Goal: Task Accomplishment & Management: Use online tool/utility

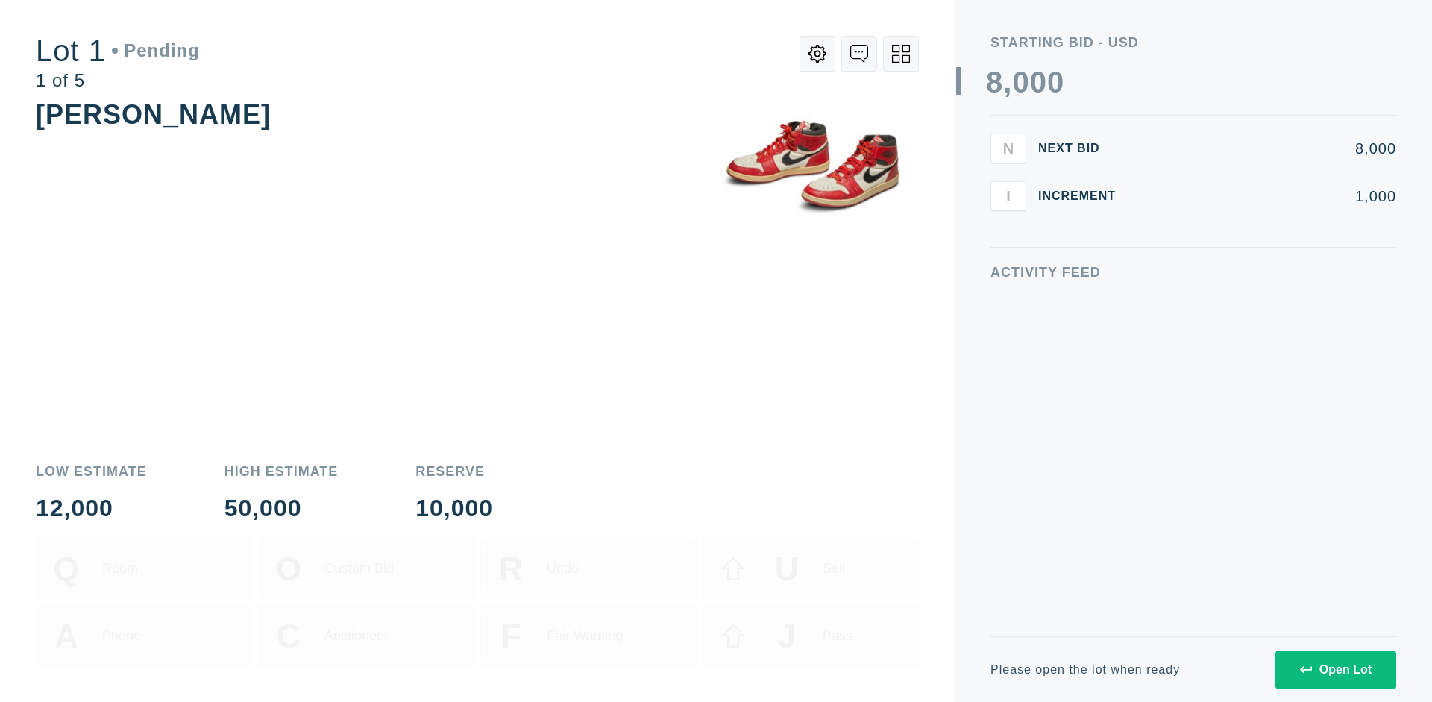
click at [1335, 669] on div "Open Lot" at bounding box center [1336, 669] width 72 height 13
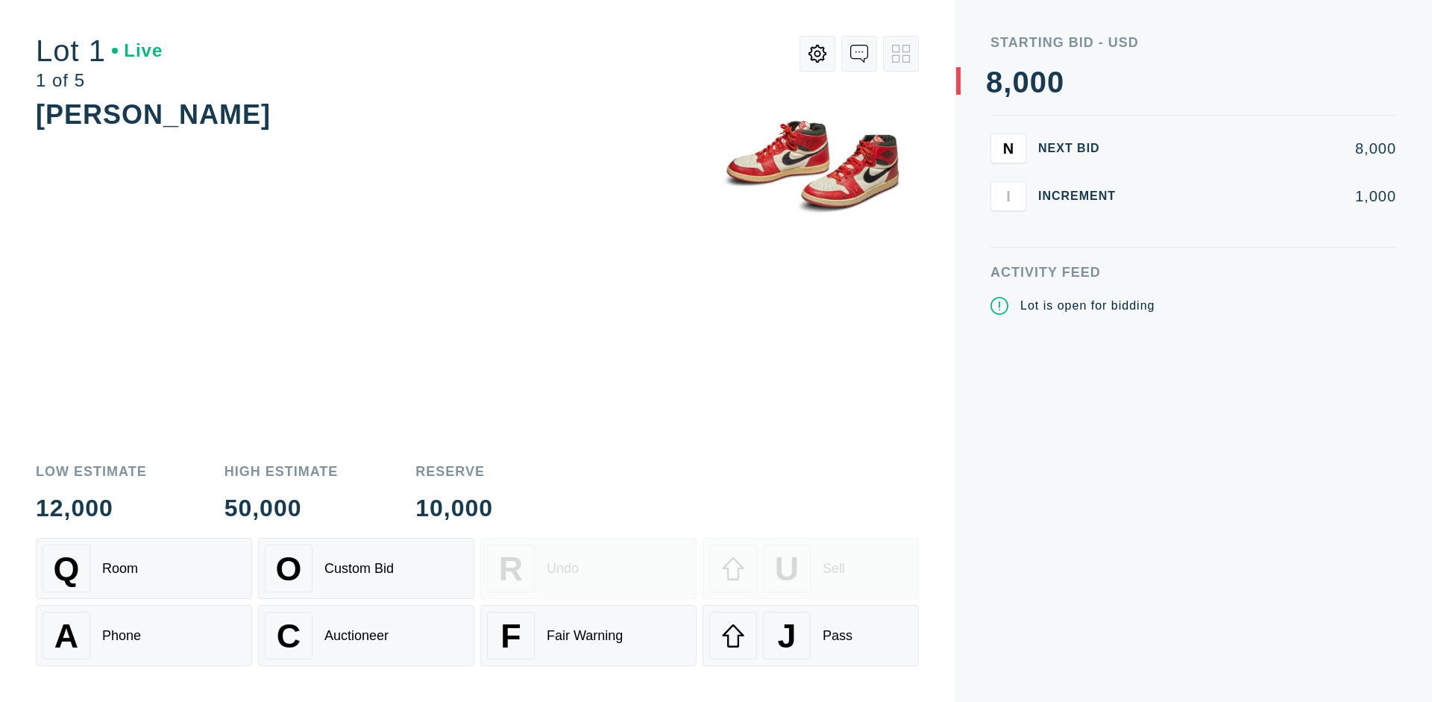
click at [810, 635] on div "J Pass" at bounding box center [810, 635] width 203 height 48
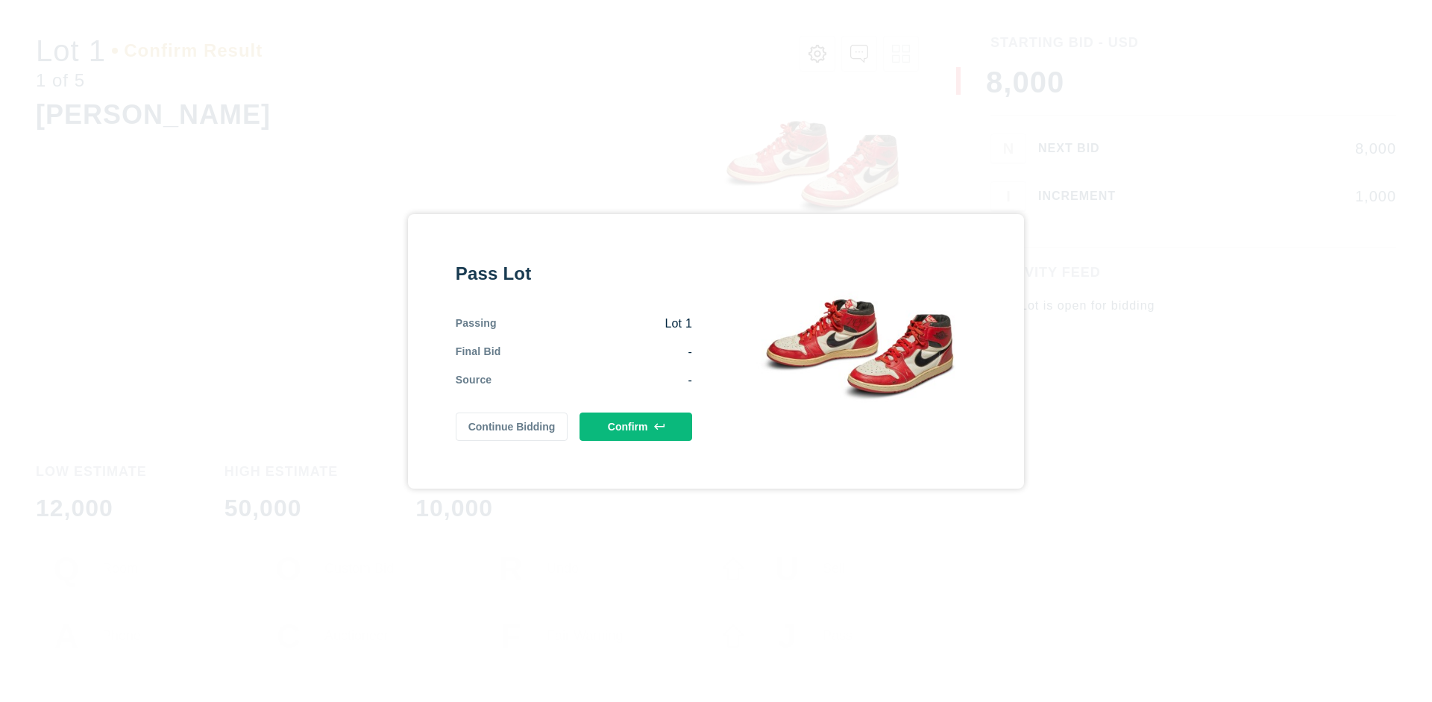
click at [636, 426] on button "Confirm" at bounding box center [635, 426] width 113 height 28
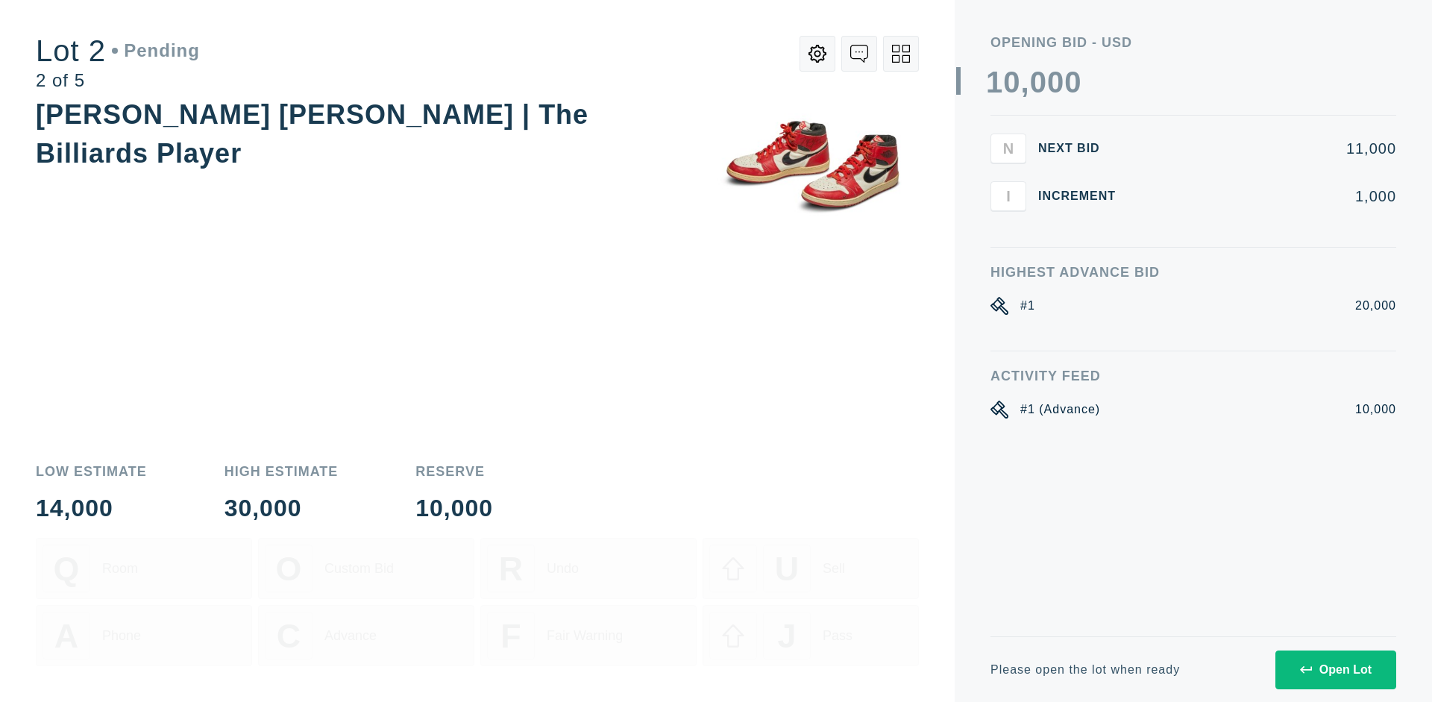
click at [1335, 669] on div "Open Lot" at bounding box center [1336, 669] width 72 height 13
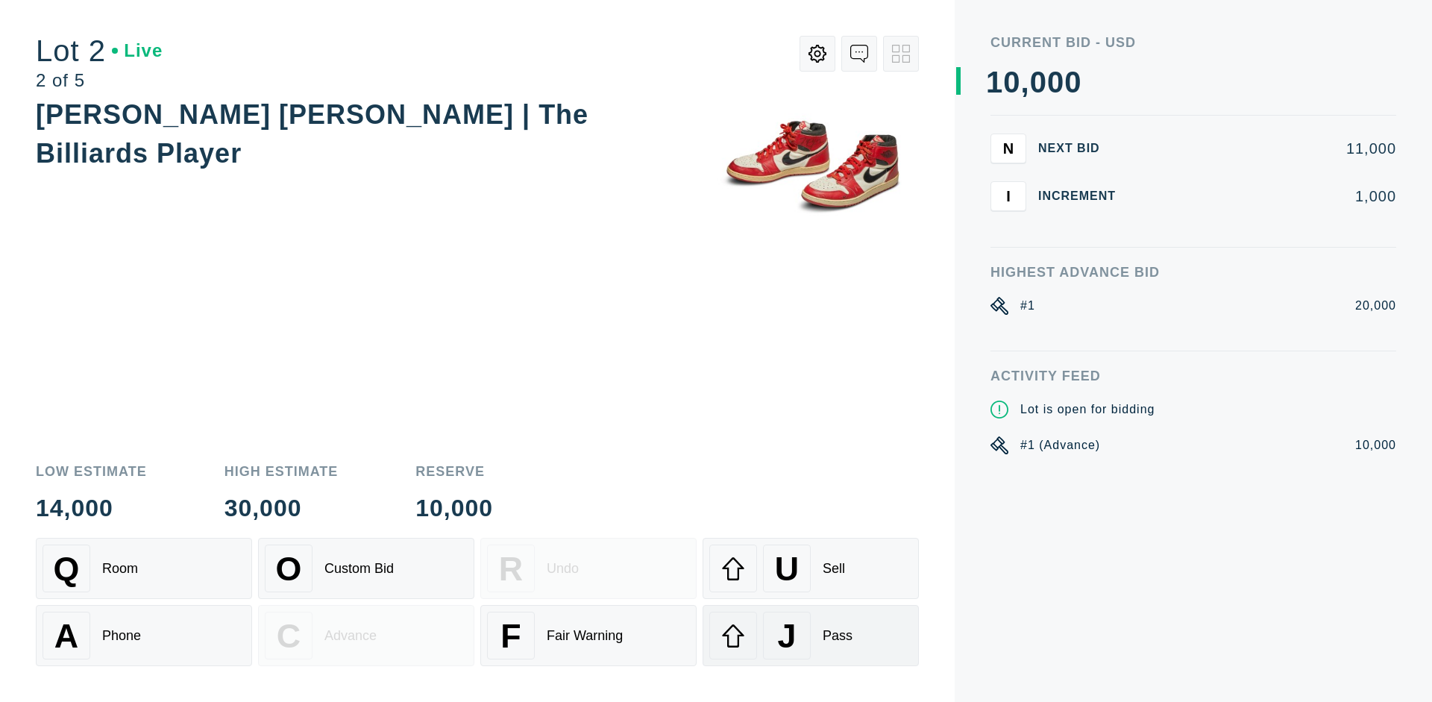
click at [810, 635] on div "J Pass" at bounding box center [810, 635] width 203 height 48
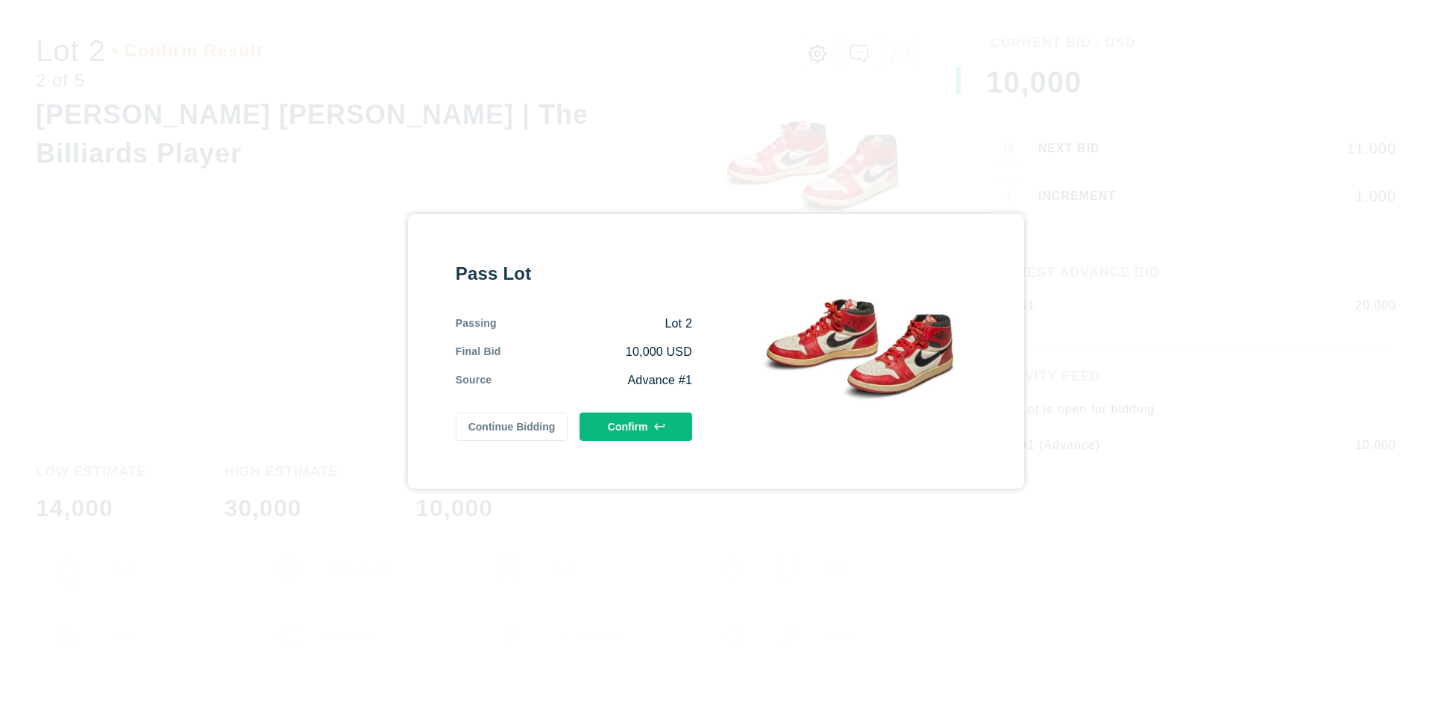
click at [636, 426] on button "Confirm" at bounding box center [635, 426] width 113 height 28
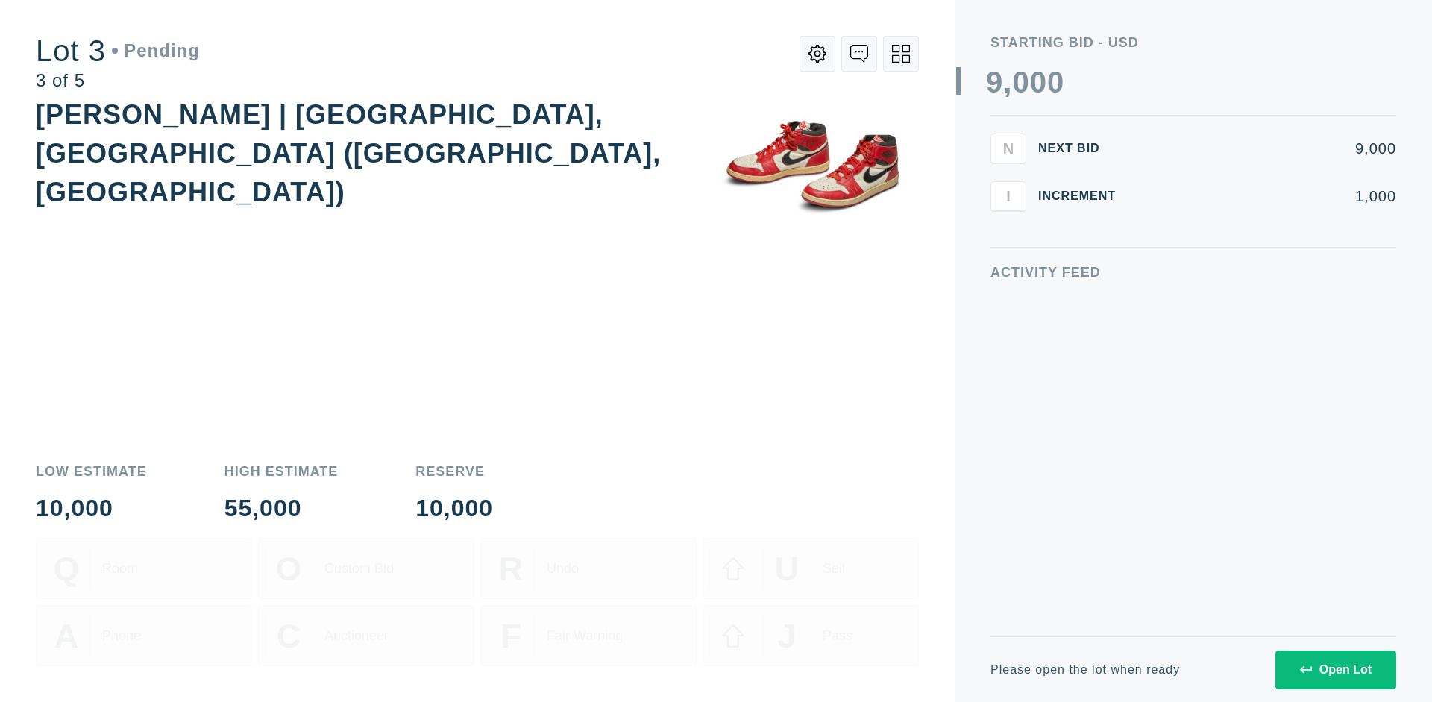
click at [1335, 669] on div "Open Lot" at bounding box center [1336, 669] width 72 height 13
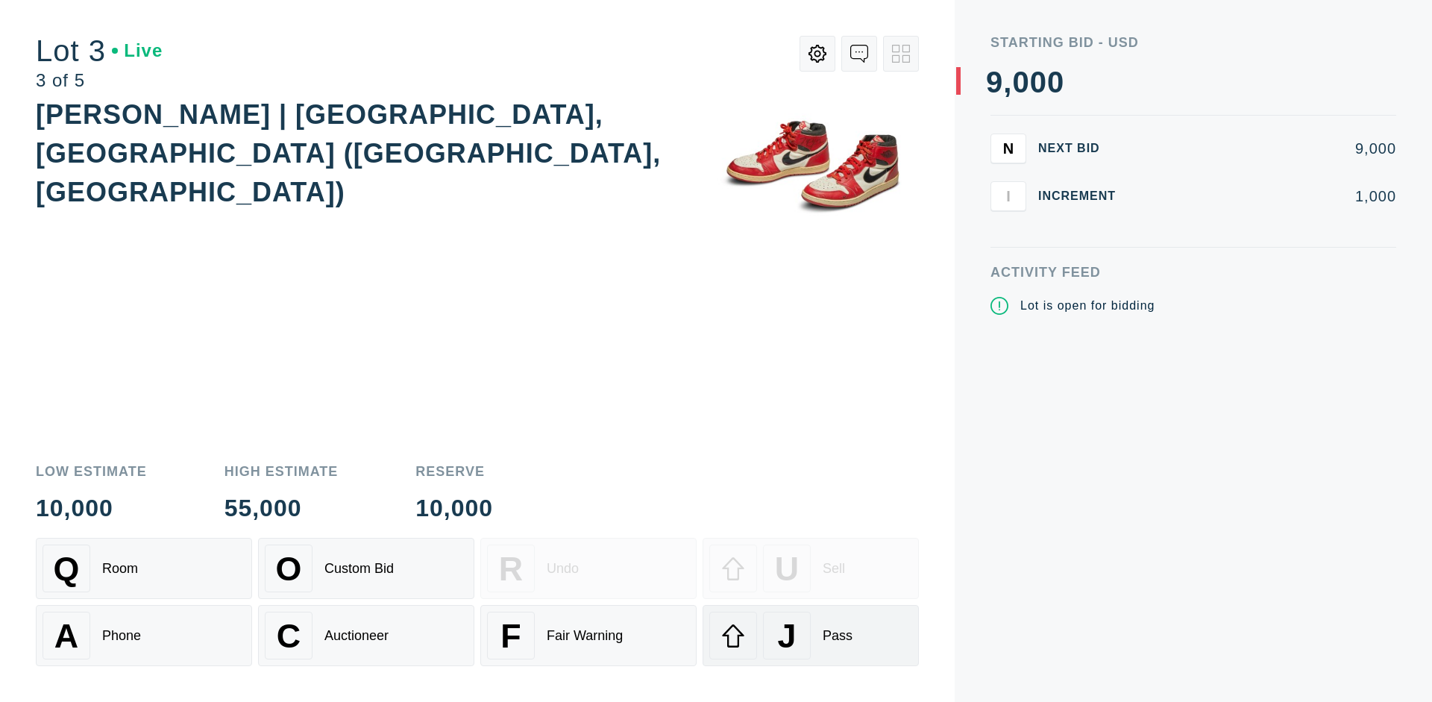
click at [810, 635] on div "J Pass" at bounding box center [810, 635] width 203 height 48
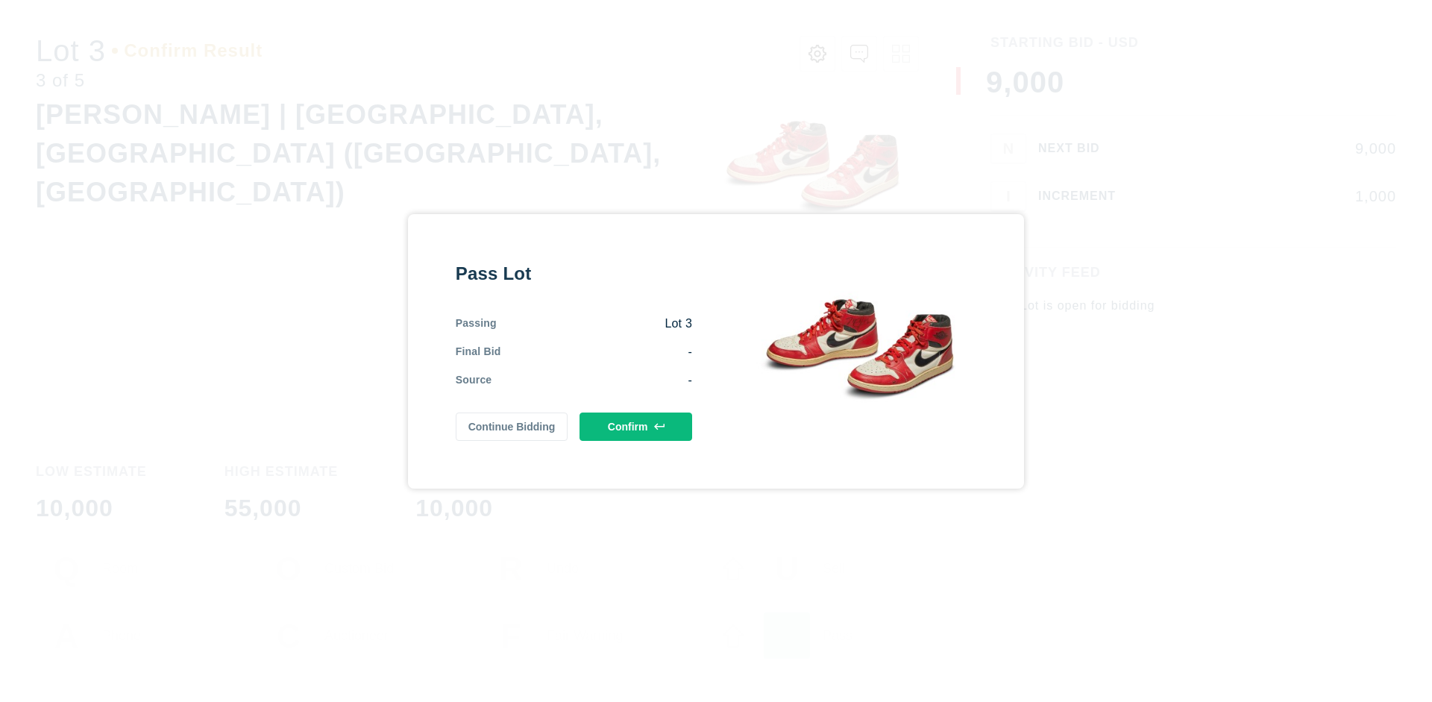
click at [636, 424] on button "Confirm" at bounding box center [635, 426] width 113 height 28
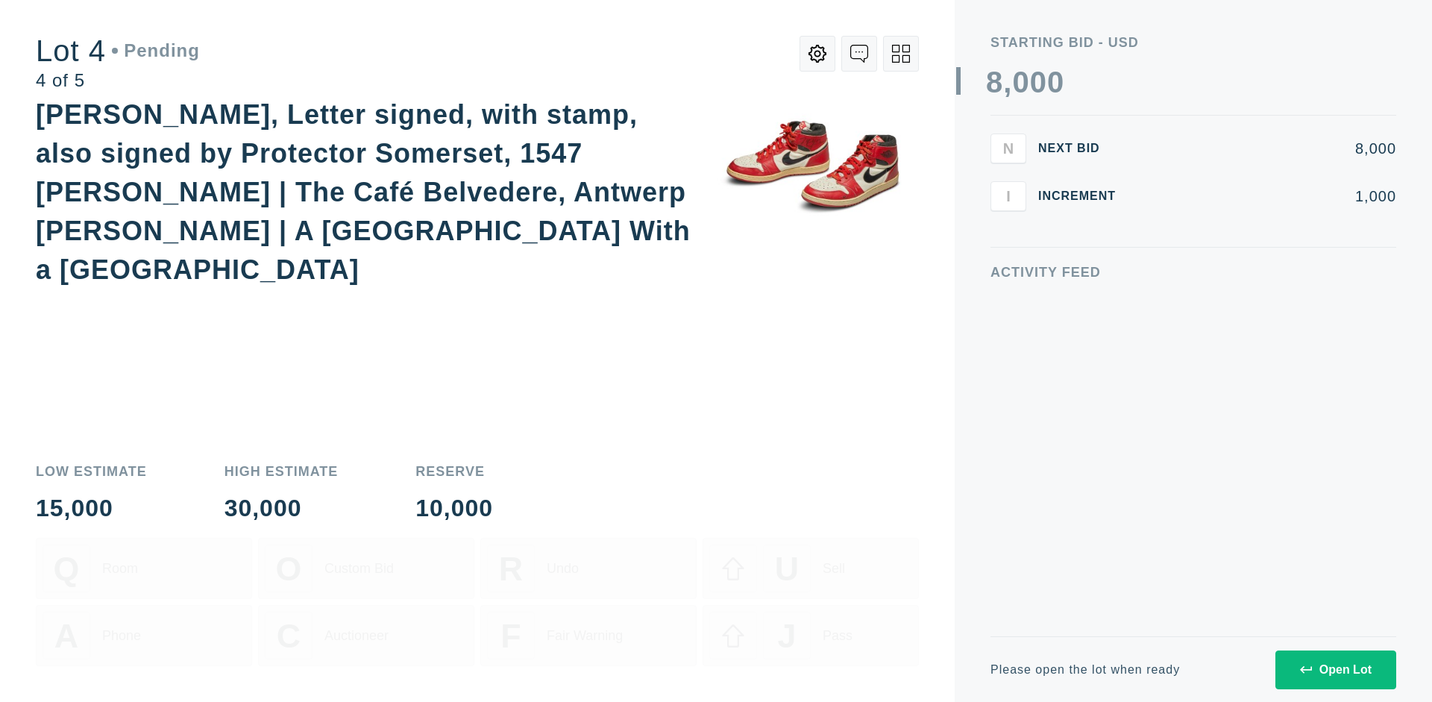
click at [901, 54] on icon at bounding box center [901, 54] width 18 height 18
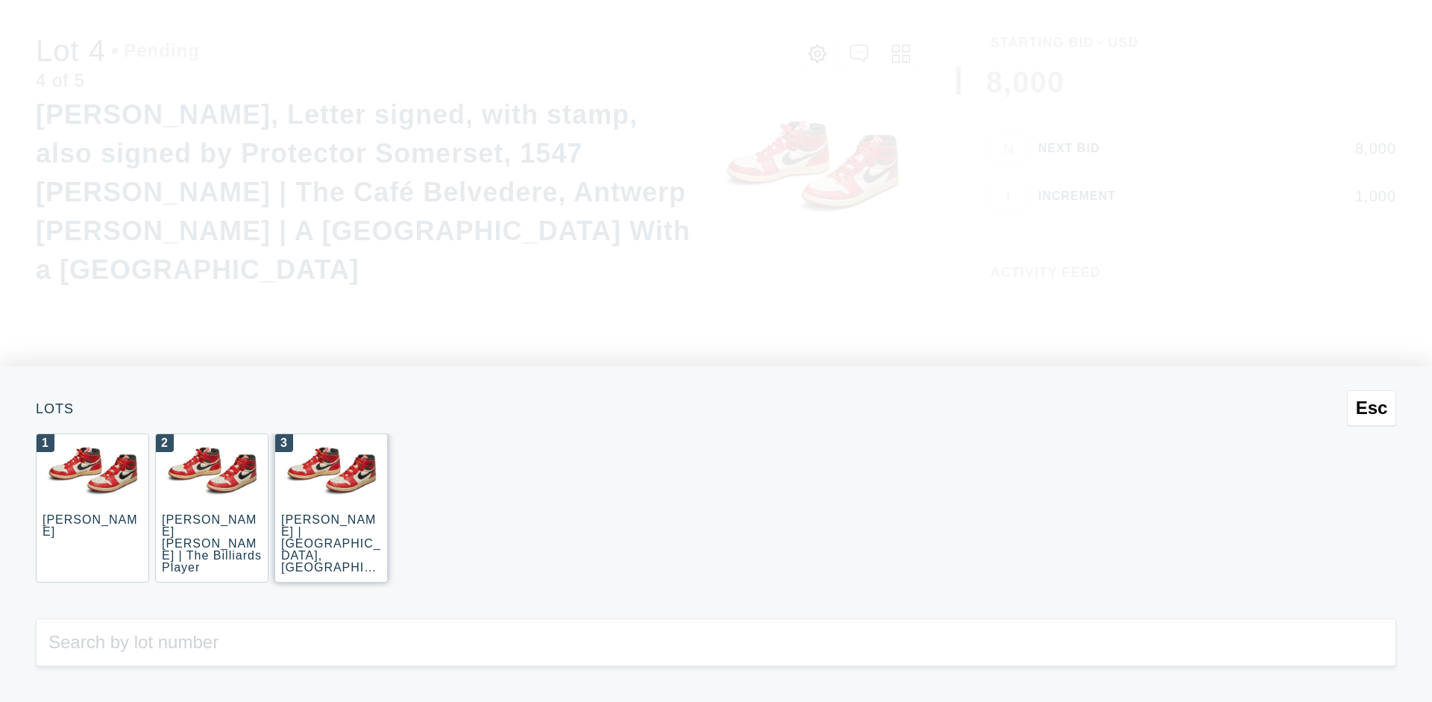
click at [331, 508] on div "3 [PERSON_NAME] | [GEOGRAPHIC_DATA], [GEOGRAPHIC_DATA] ([GEOGRAPHIC_DATA], [GEO…" at bounding box center [330, 507] width 113 height 149
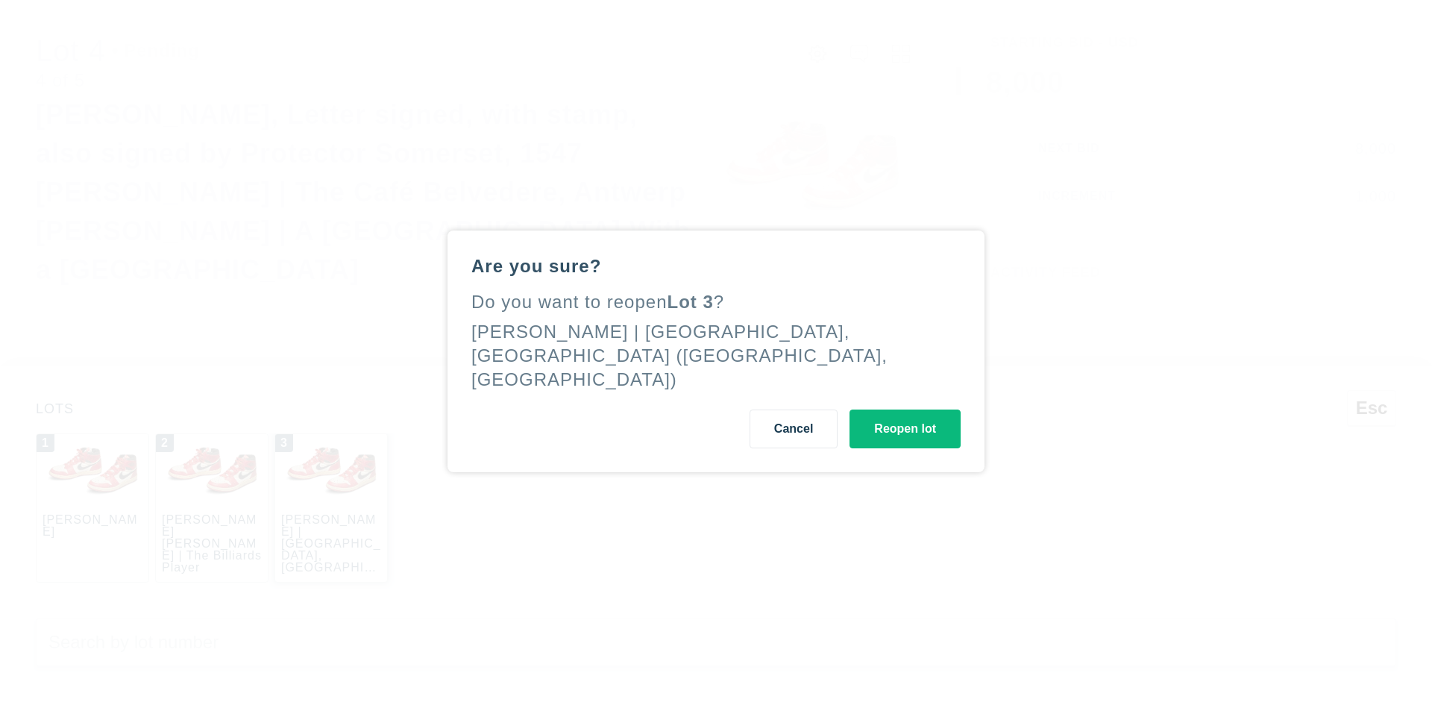
click at [904, 416] on button "Reopen lot" at bounding box center [904, 428] width 111 height 39
